Goal: Task Accomplishment & Management: Manage account settings

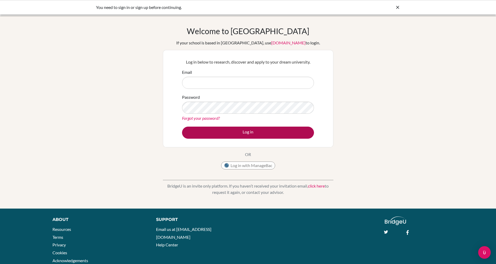
type input "sara.morgan@bisvietnam.com"
click at [245, 132] on button "Log in" at bounding box center [248, 132] width 132 height 12
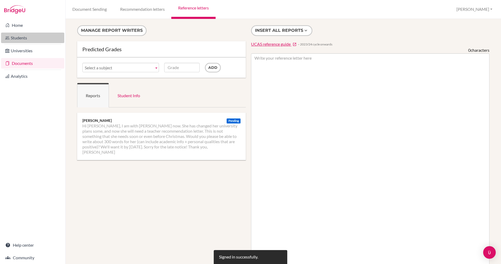
click at [24, 36] on link "Students" at bounding box center [32, 38] width 63 height 10
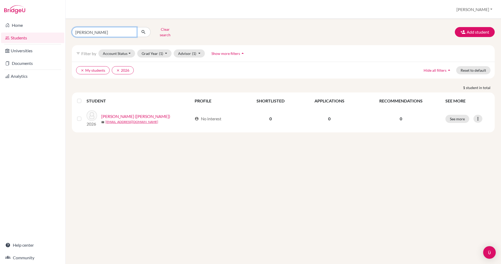
click at [130, 30] on input "joean" at bounding box center [104, 32] width 65 height 10
type input "jeonseo"
click at [142, 30] on icon "submit" at bounding box center [143, 31] width 5 height 5
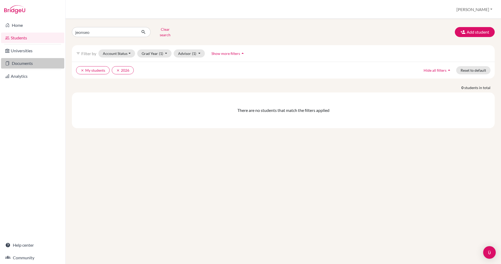
click at [15, 63] on link "Documents" at bounding box center [32, 63] width 63 height 10
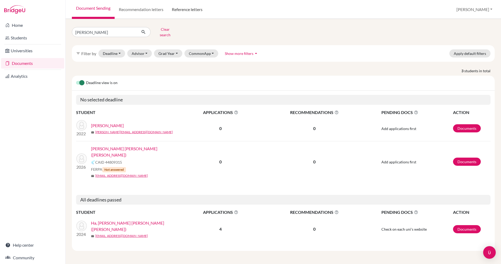
click at [185, 10] on link "Reference letters" at bounding box center [187, 9] width 39 height 19
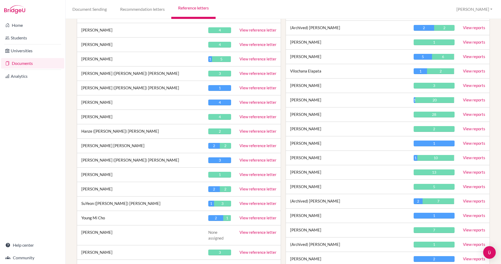
scroll to position [4289, 0]
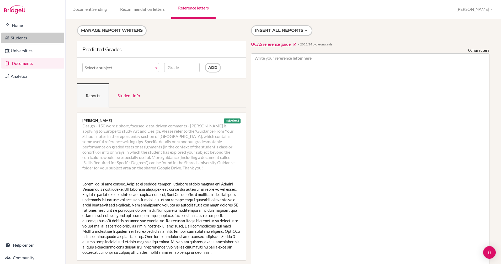
click at [23, 35] on link "Students" at bounding box center [32, 38] width 63 height 10
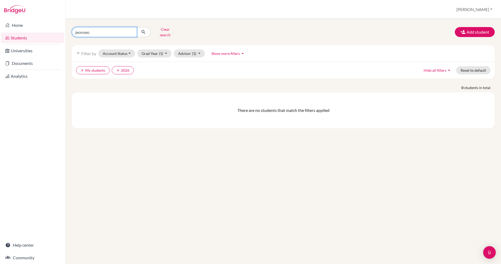
click at [130, 30] on input "jeonseo" at bounding box center [104, 32] width 65 height 10
type input "aiden"
click at [143, 30] on icon "submit" at bounding box center [143, 31] width 5 height 5
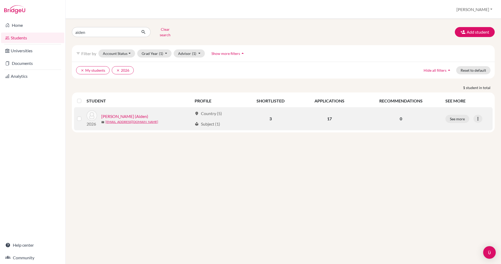
click at [127, 113] on link "Ryu, Eunchan (Aiden)" at bounding box center [124, 116] width 47 height 6
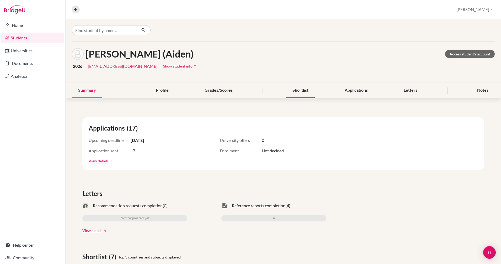
click at [293, 91] on div "Shortlist" at bounding box center [300, 90] width 29 height 15
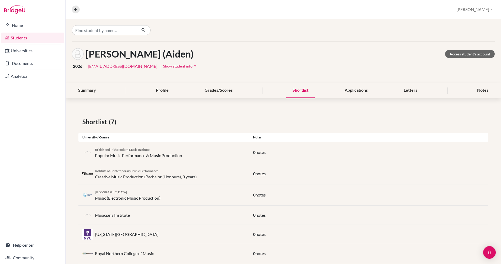
scroll to position [33, 0]
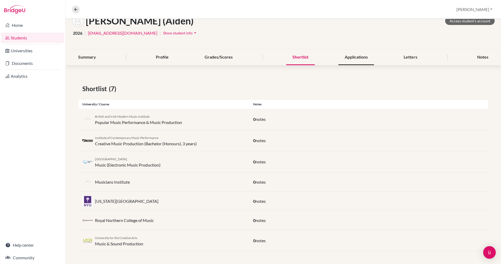
click at [354, 58] on div "Applications" at bounding box center [356, 57] width 36 height 15
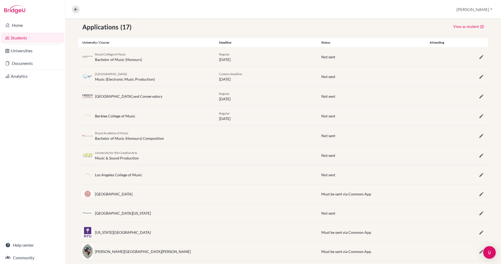
scroll to position [150, 0]
